Goal: Information Seeking & Learning: Learn about a topic

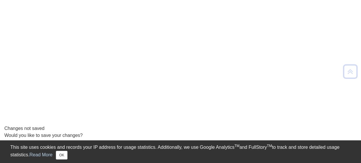
scroll to position [36, 0]
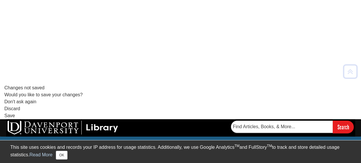
scroll to position [85, 0]
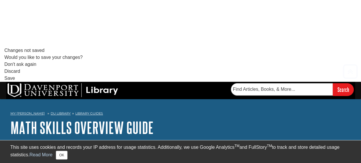
scroll to position [119, 0]
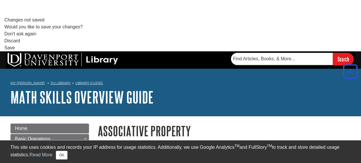
scroll to position [148, 0]
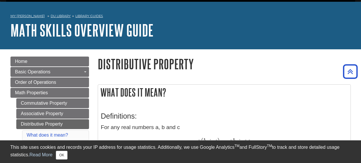
scroll to position [216, 0]
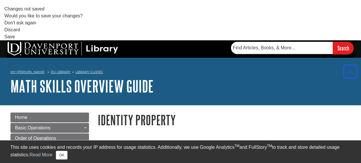
scroll to position [159, 0]
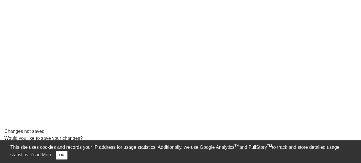
scroll to position [36, 0]
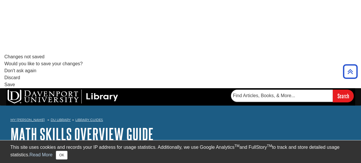
scroll to position [110, 0]
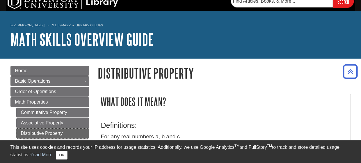
scroll to position [210, 0]
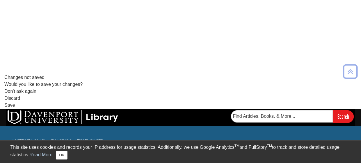
scroll to position [97, 0]
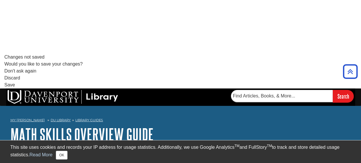
scroll to position [110, 0]
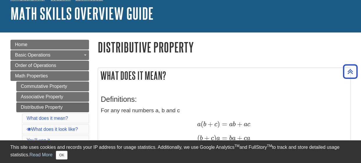
scroll to position [226, 0]
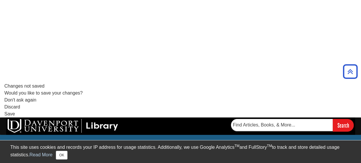
scroll to position [81, 0]
